Goal: Task Accomplishment & Management: Use online tool/utility

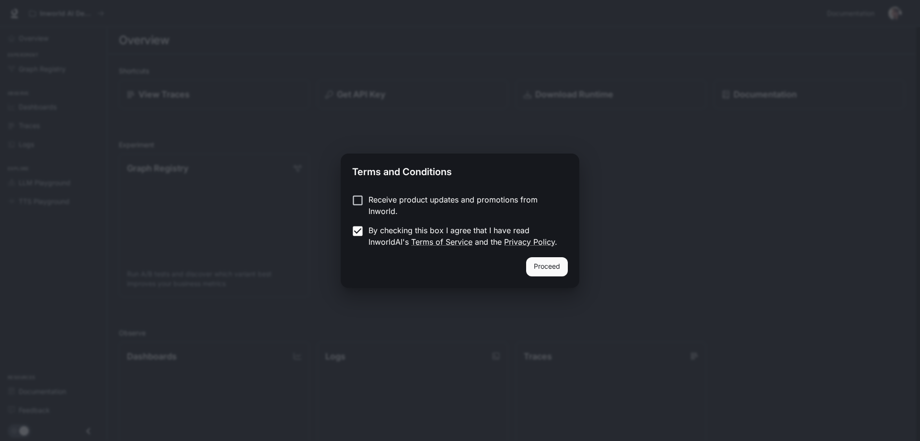
click at [547, 263] on button "Proceed" at bounding box center [547, 266] width 42 height 19
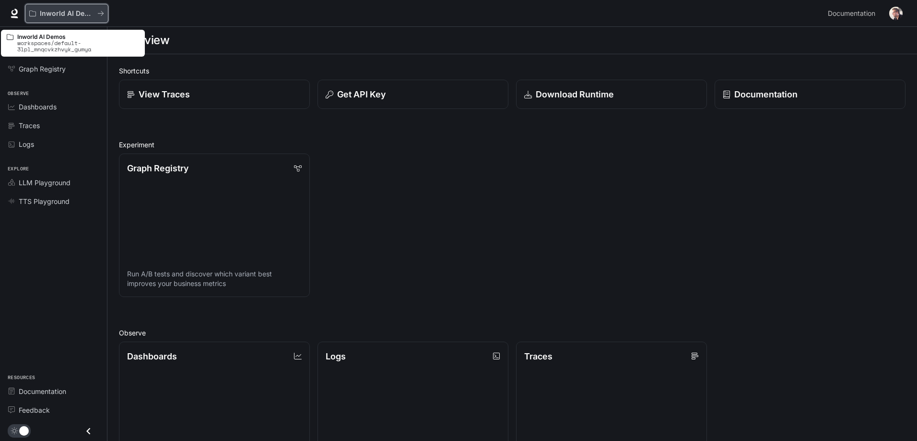
click at [99, 12] on icon "All workspaces" at bounding box center [100, 13] width 7 height 7
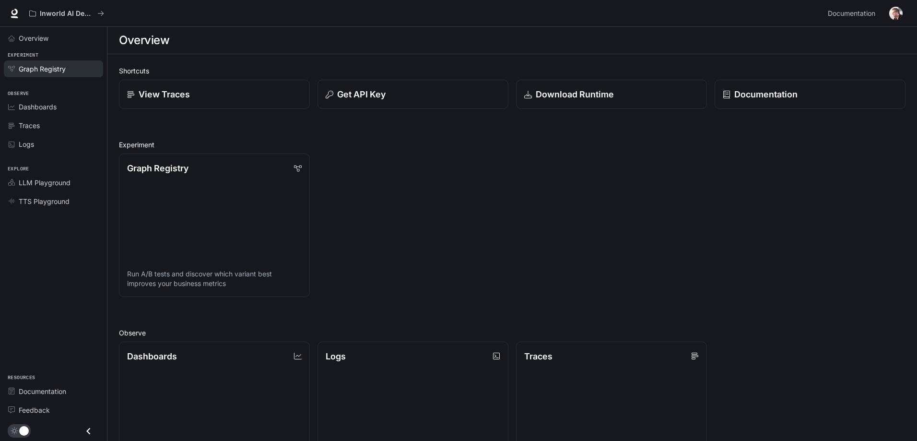
click at [47, 71] on span "Graph Registry" at bounding box center [42, 69] width 47 height 10
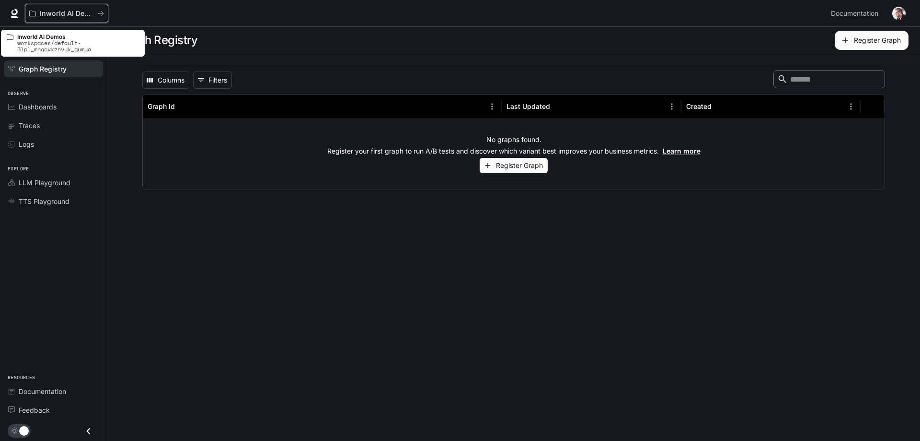
click at [58, 12] on p "Inworld AI Demos" at bounding box center [67, 14] width 54 height 8
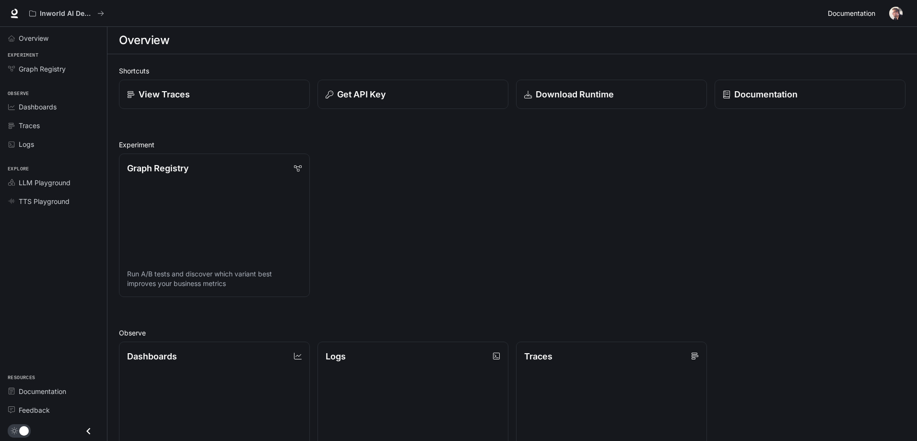
click at [865, 11] on span "Documentation" at bounding box center [850, 14] width 47 height 12
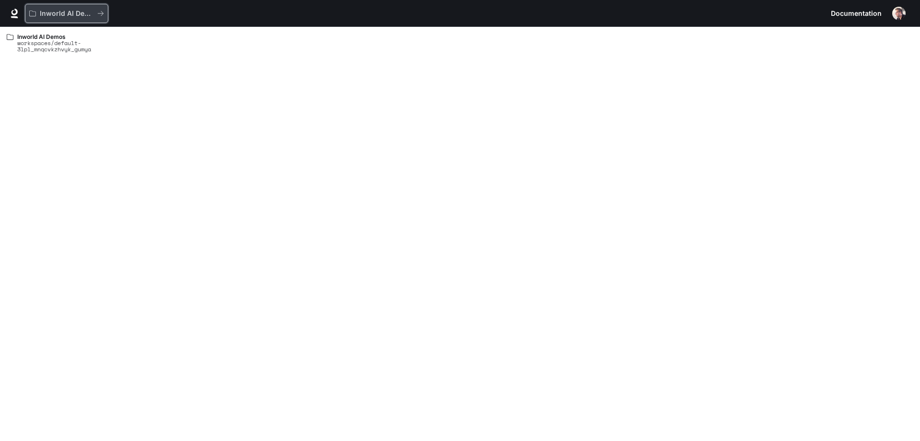
click at [56, 10] on p "Inworld AI Demos" at bounding box center [67, 14] width 54 height 8
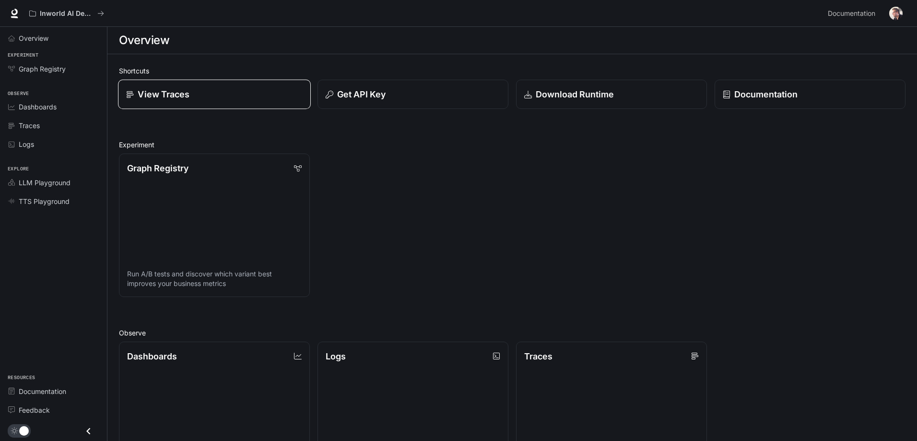
click at [230, 93] on div "View Traces" at bounding box center [214, 94] width 176 height 13
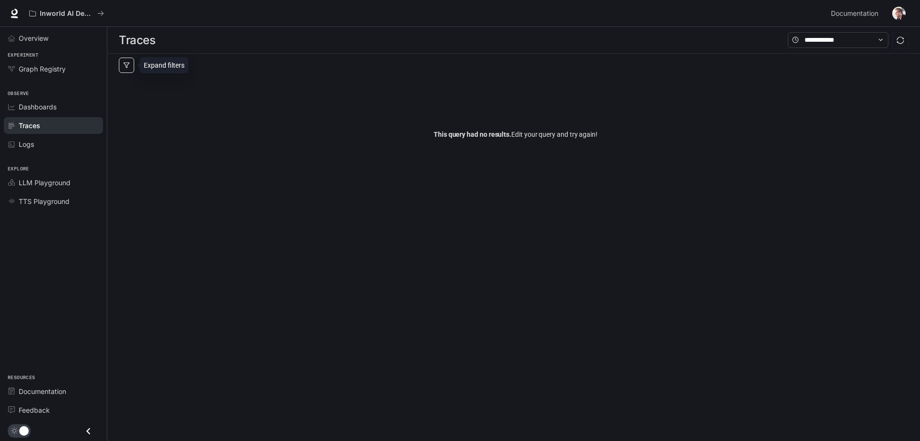
click at [130, 67] on button "button" at bounding box center [126, 65] width 15 height 15
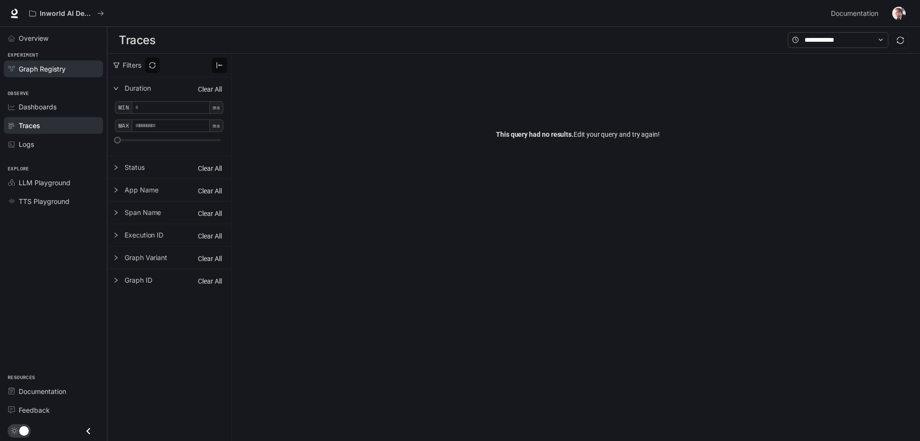
click at [51, 70] on span "Graph Registry" at bounding box center [42, 69] width 47 height 10
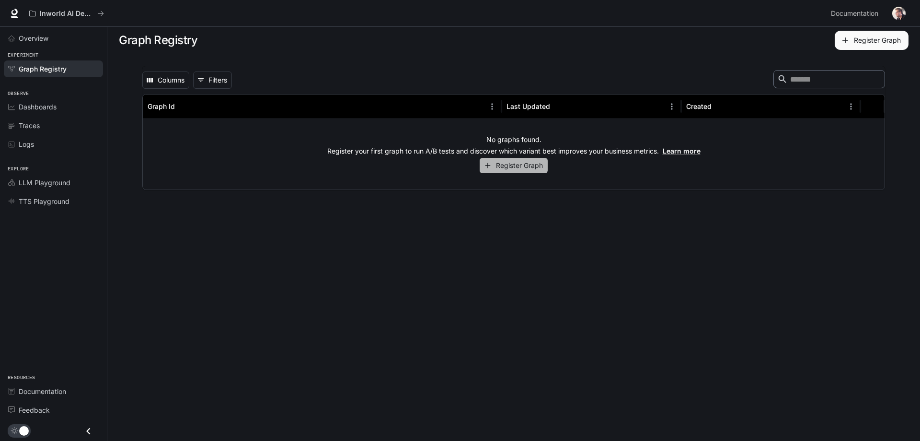
click at [517, 168] on button "Register Graph" at bounding box center [514, 166] width 68 height 16
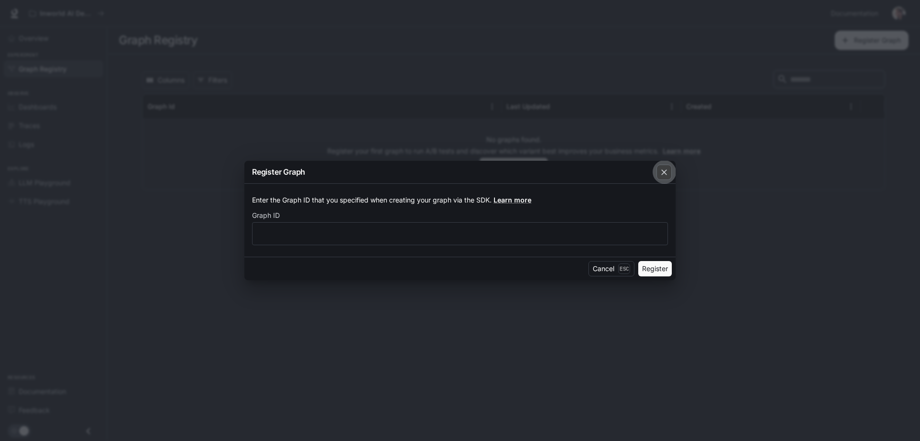
click at [668, 173] on icon "button" at bounding box center [665, 172] width 10 height 10
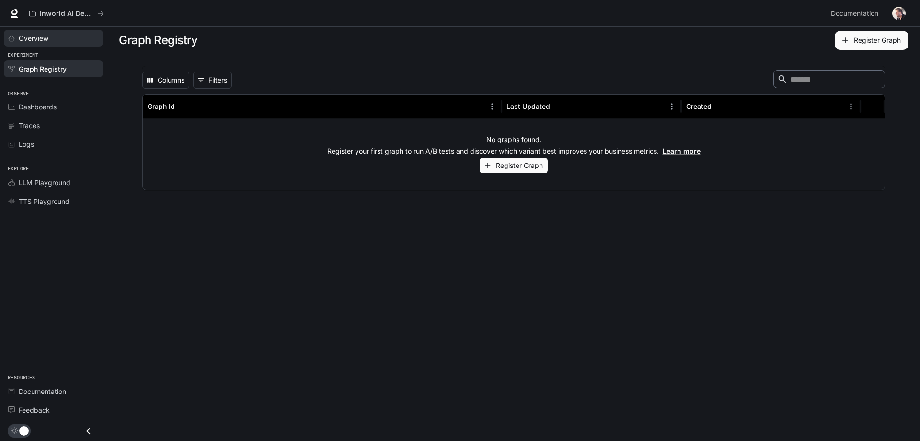
click at [47, 40] on span "Overview" at bounding box center [34, 38] width 30 height 10
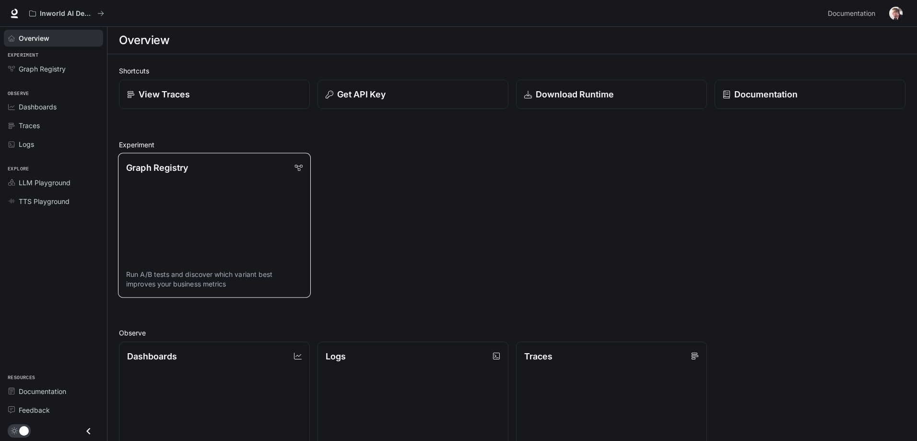
click at [195, 182] on link "Graph Registry Run A/B tests and discover which variant best improves your busi…" at bounding box center [214, 225] width 193 height 144
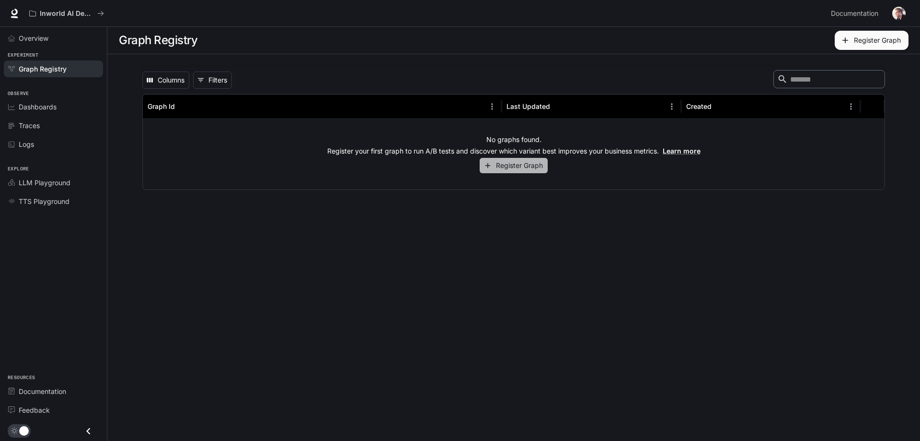
click at [518, 167] on button "Register Graph" at bounding box center [514, 166] width 68 height 16
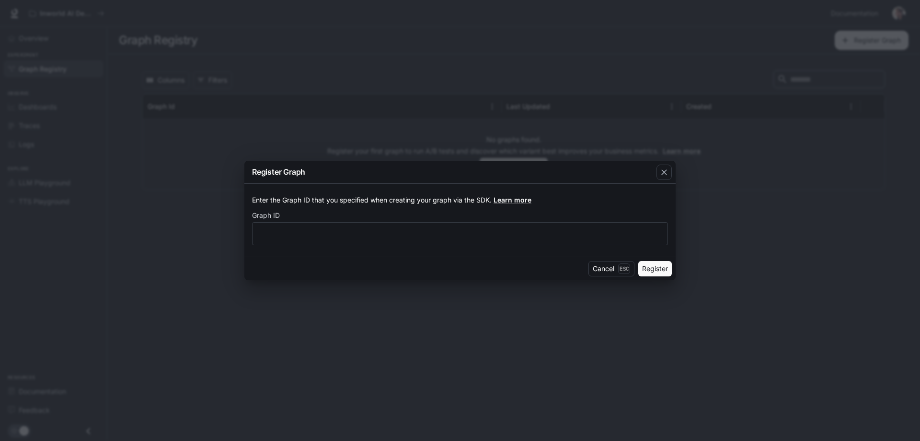
click at [653, 263] on button "Register" at bounding box center [656, 268] width 34 height 15
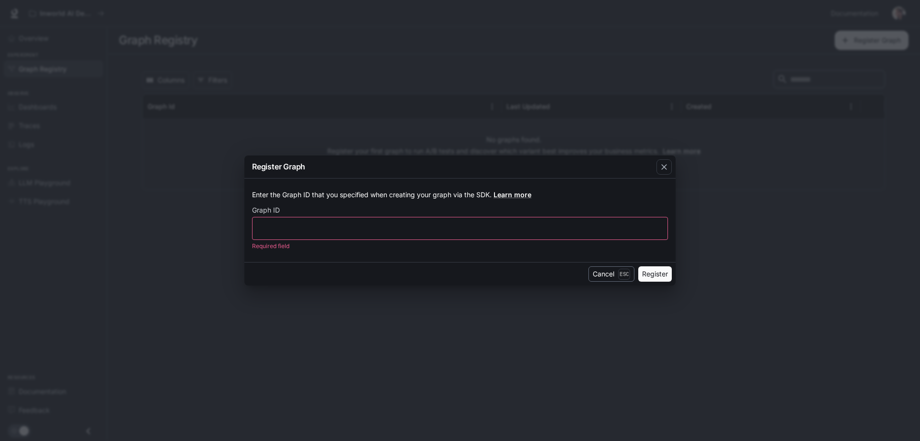
click at [603, 268] on button "Cancel Esc" at bounding box center [612, 273] width 46 height 15
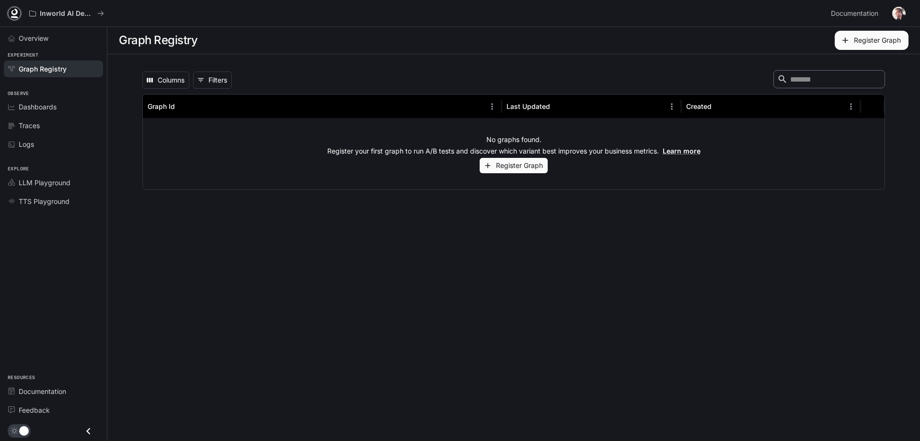
click at [14, 12] on icon at bounding box center [15, 14] width 10 height 10
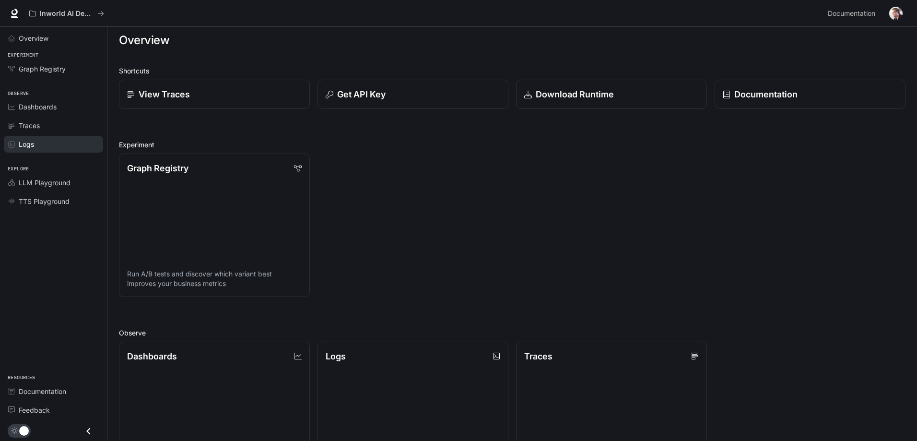
click at [37, 142] on div "Logs" at bounding box center [59, 144] width 80 height 10
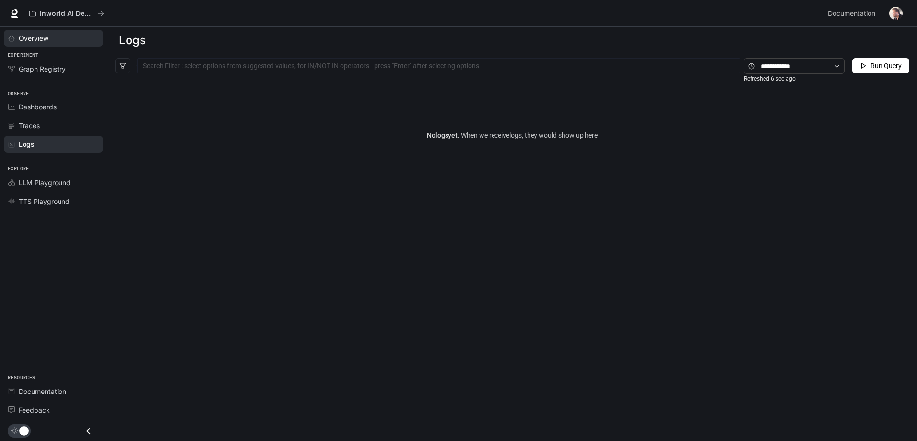
click at [37, 42] on span "Overview" at bounding box center [34, 38] width 30 height 10
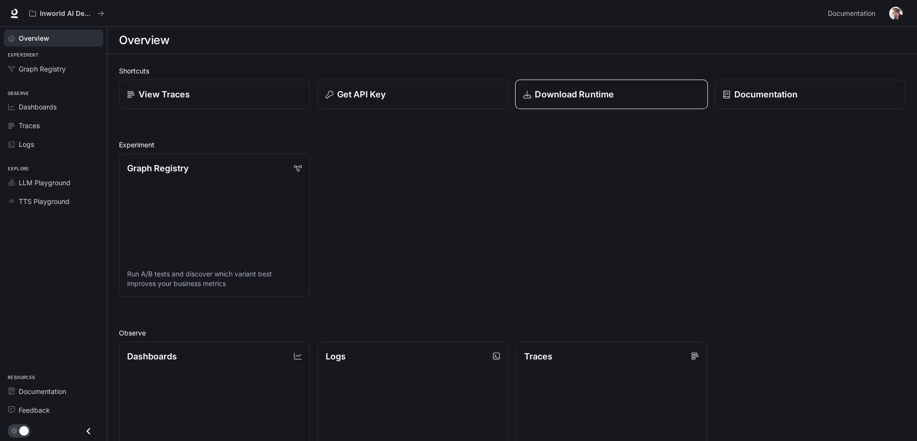
click at [583, 90] on p "Download Runtime" at bounding box center [574, 94] width 79 height 13
click at [389, 98] on div "Get API Key" at bounding box center [413, 94] width 176 height 13
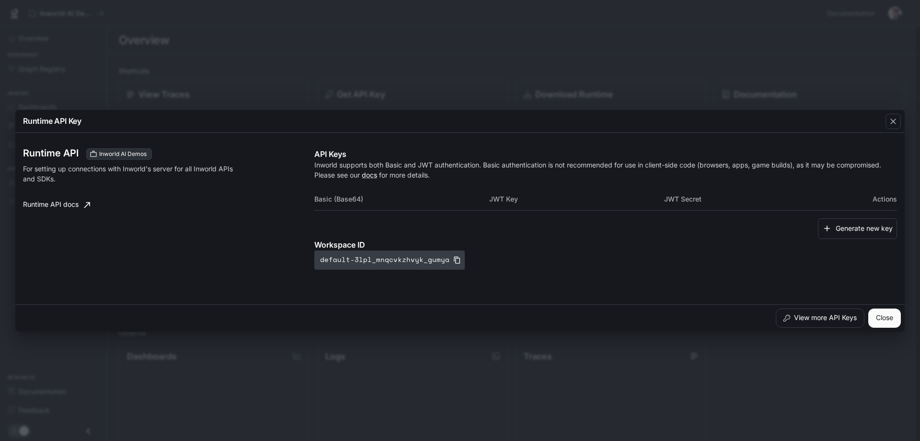
click at [454, 262] on icon "button" at bounding box center [458, 260] width 8 height 8
drag, startPoint x: 886, startPoint y: 319, endPoint x: 767, endPoint y: 254, distance: 136.7
click at [886, 319] on button "Close" at bounding box center [885, 317] width 33 height 19
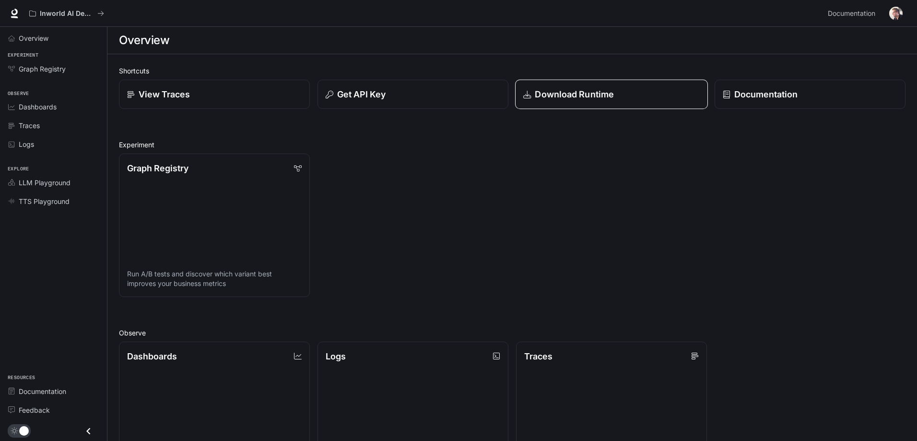
click at [565, 86] on link "Download Runtime" at bounding box center [611, 95] width 193 height 30
